Goal: Transaction & Acquisition: Purchase product/service

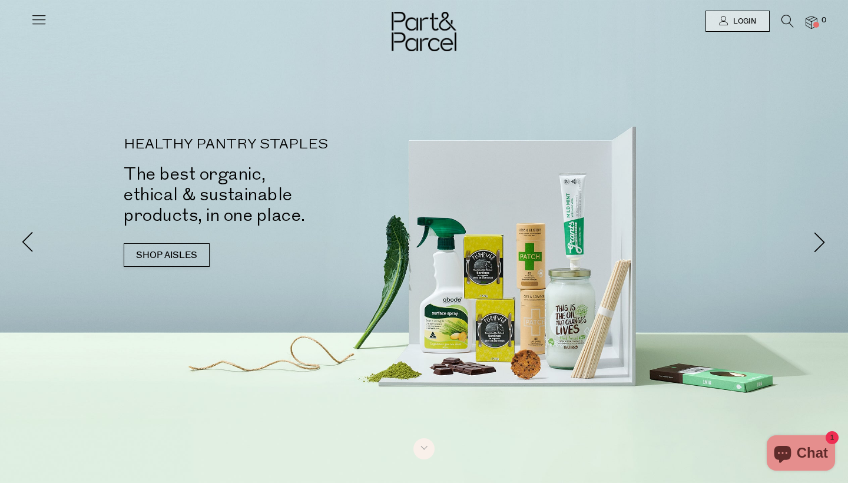
click at [41, 19] on icon at bounding box center [39, 19] width 16 height 16
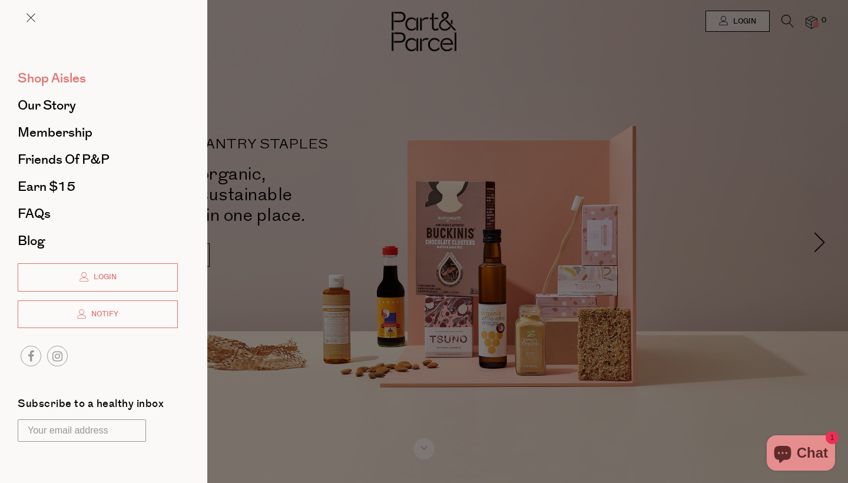
click at [55, 73] on span "Shop Aisles" at bounding box center [52, 78] width 68 height 19
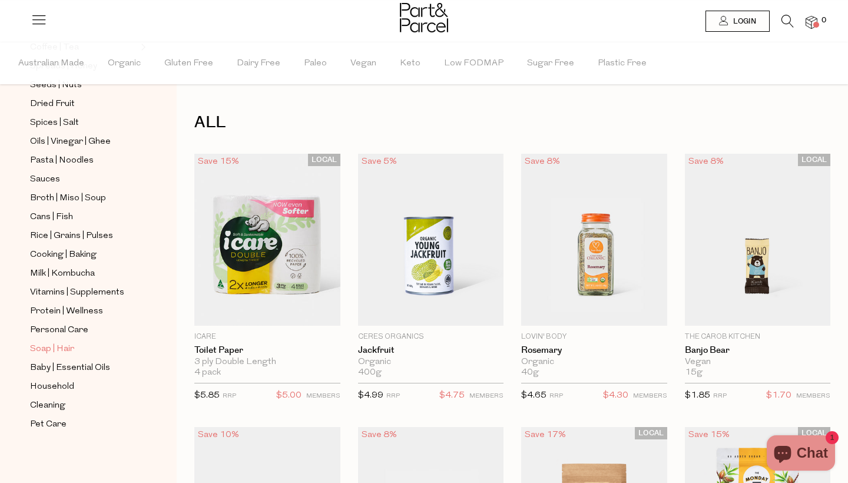
scroll to position [356, 0]
click at [87, 268] on span "Milk | Kombucha" at bounding box center [62, 274] width 65 height 14
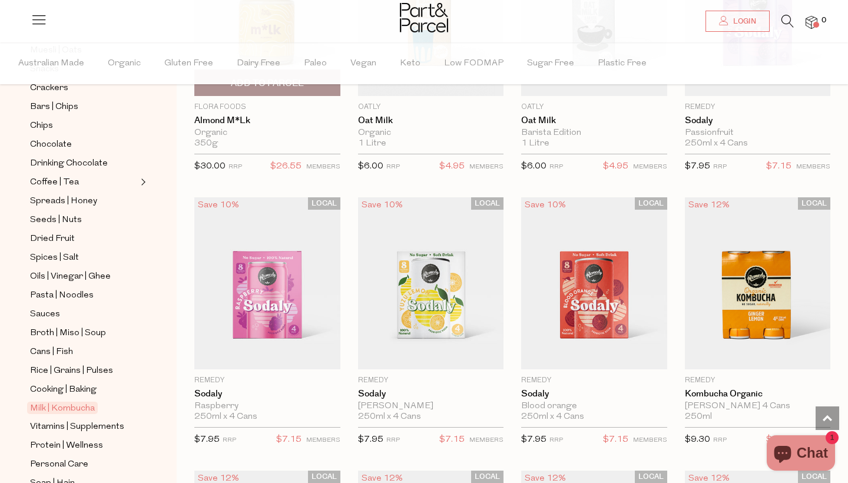
scroll to position [1374, 0]
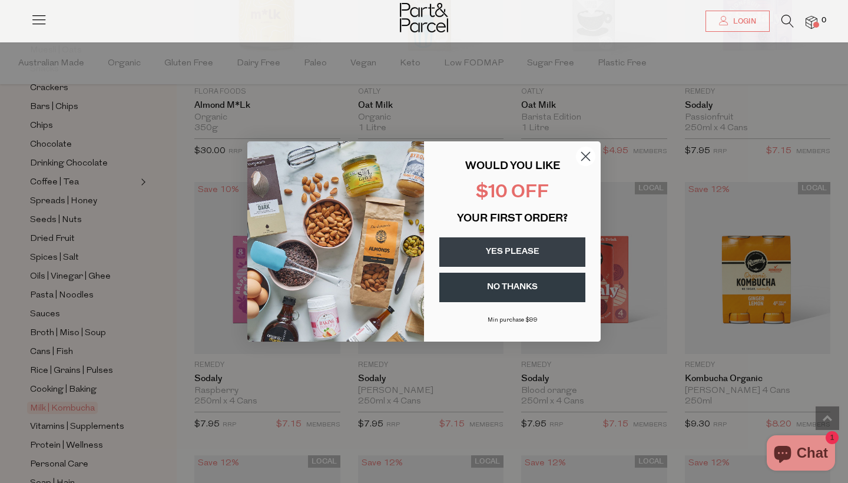
click at [592, 154] on circle "Close dialog" at bounding box center [585, 156] width 19 height 19
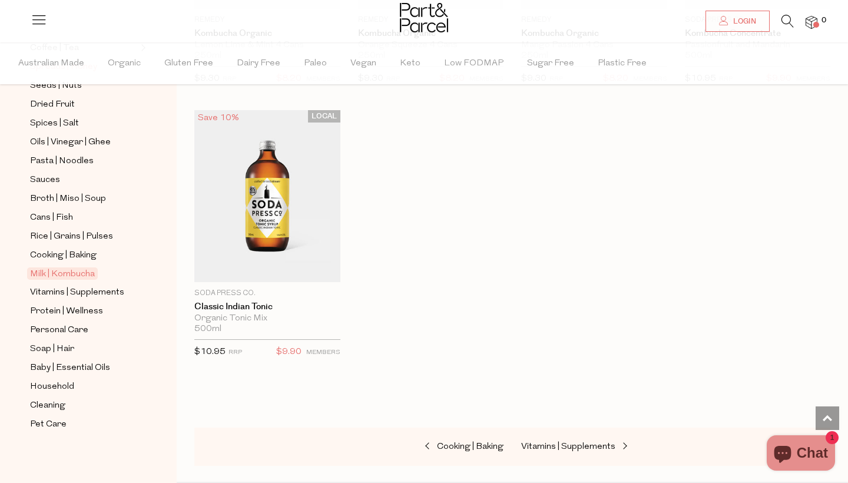
scroll to position [356, 0]
click at [247, 68] on span "Dairy Free" at bounding box center [259, 63] width 44 height 41
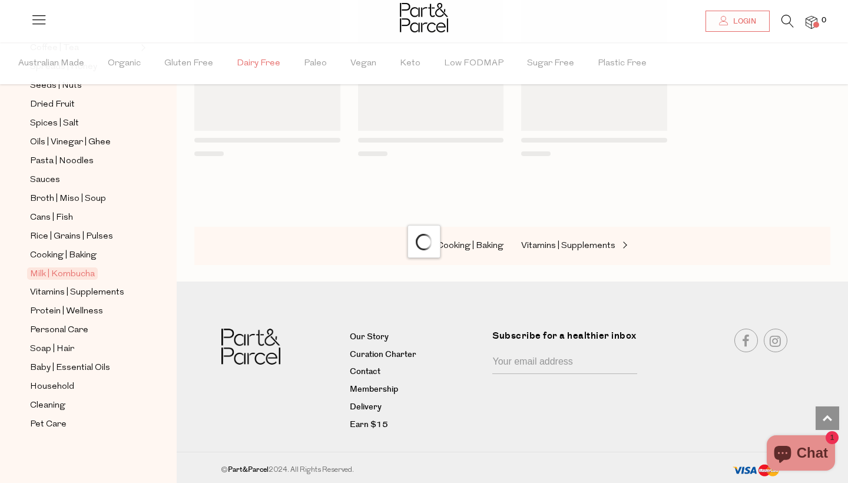
scroll to position [6, 0]
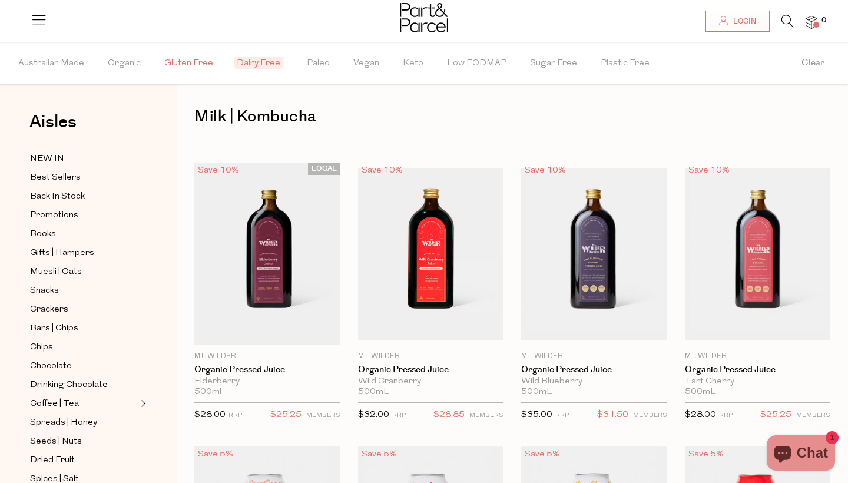
click at [201, 61] on span "Gluten Free" at bounding box center [188, 63] width 49 height 41
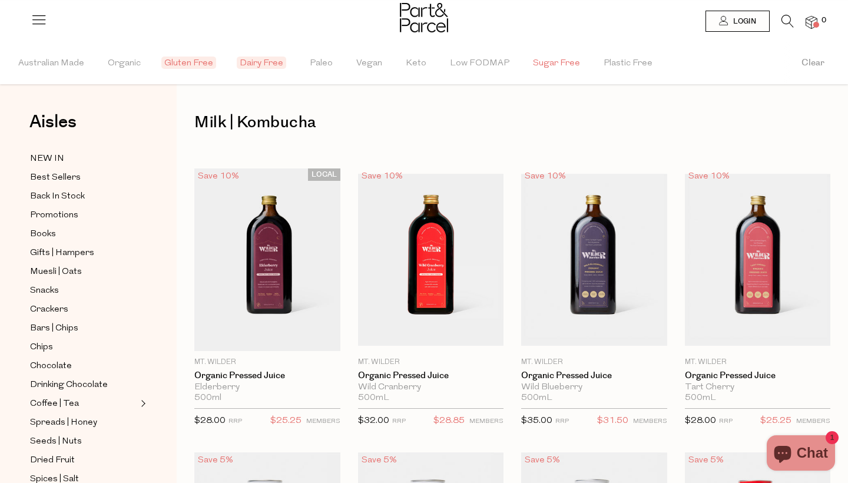
click at [551, 61] on span "Sugar Free" at bounding box center [556, 63] width 47 height 41
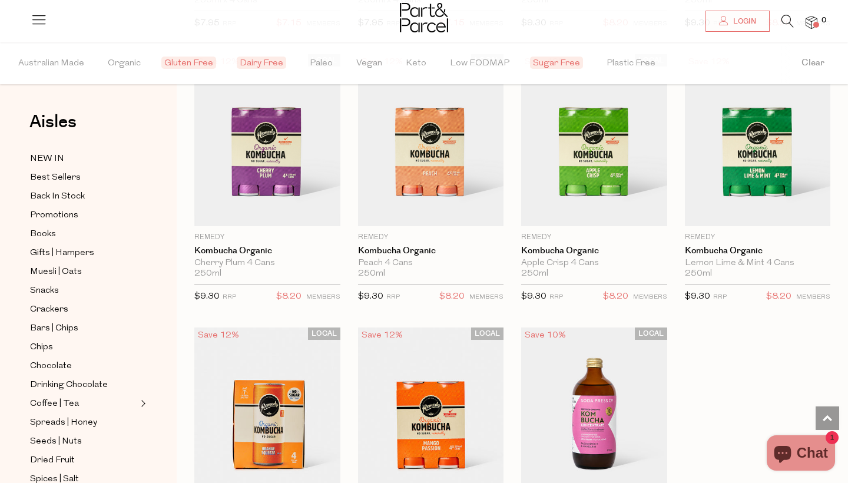
scroll to position [1368, 0]
